Goal: Task Accomplishment & Management: Manage account settings

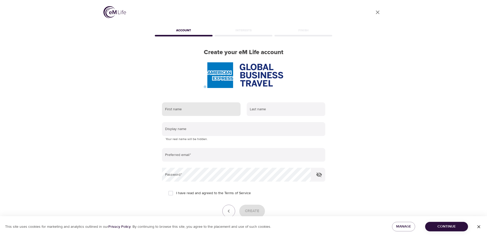
click at [217, 108] on input "text" at bounding box center [201, 109] width 79 height 14
type input "Felicia"
type input "Cunningham"
type input "Felicia"
type input "[PERSON_NAME][EMAIL_ADDRESS][PERSON_NAME][DOMAIN_NAME]"
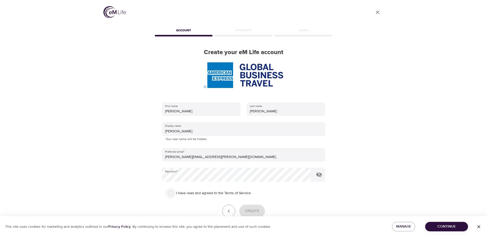
click at [173, 189] on input "I have read and agreed to the Terms of Service" at bounding box center [170, 193] width 11 height 11
checkbox input "true"
click at [246, 211] on span "Create" at bounding box center [252, 211] width 14 height 7
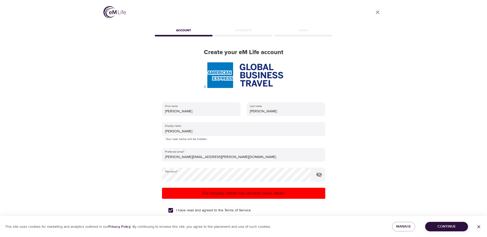
scroll to position [46, 0]
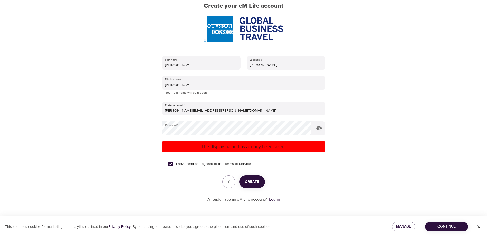
click at [275, 199] on link "Log in" at bounding box center [274, 199] width 11 height 5
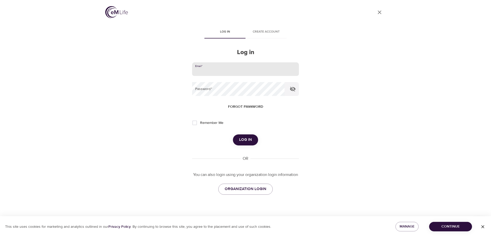
click at [283, 73] on input "email" at bounding box center [245, 69] width 107 height 14
type input "[PERSON_NAME][EMAIL_ADDRESS][PERSON_NAME][DOMAIN_NAME]"
click at [233, 135] on button "Log in" at bounding box center [245, 140] width 25 height 11
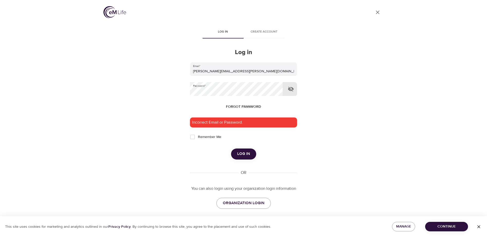
click at [283, 93] on div at bounding box center [243, 89] width 107 height 14
click at [289, 89] on icon "button" at bounding box center [291, 89] width 6 height 5
click at [251, 107] on span "Forgot password" at bounding box center [243, 107] width 35 height 6
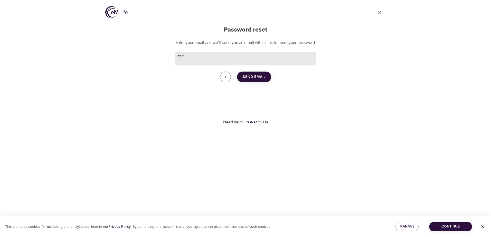
click at [244, 66] on input "Email   *" at bounding box center [246, 59] width 142 height 14
type input "[PERSON_NAME][EMAIL_ADDRESS][PERSON_NAME][DOMAIN_NAME]"
click at [264, 80] on span "Send Email" at bounding box center [254, 77] width 23 height 7
